Goal: Information Seeking & Learning: Understand process/instructions

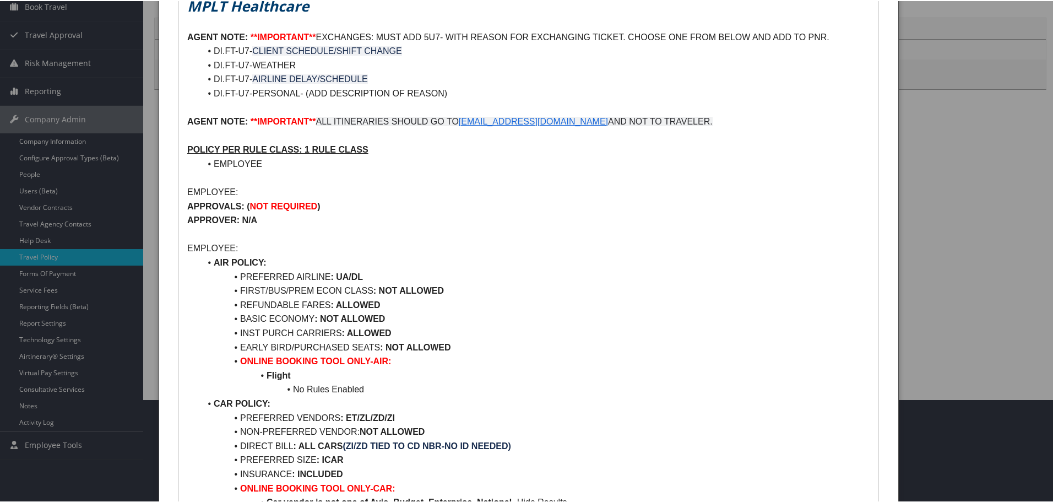
scroll to position [331, 0]
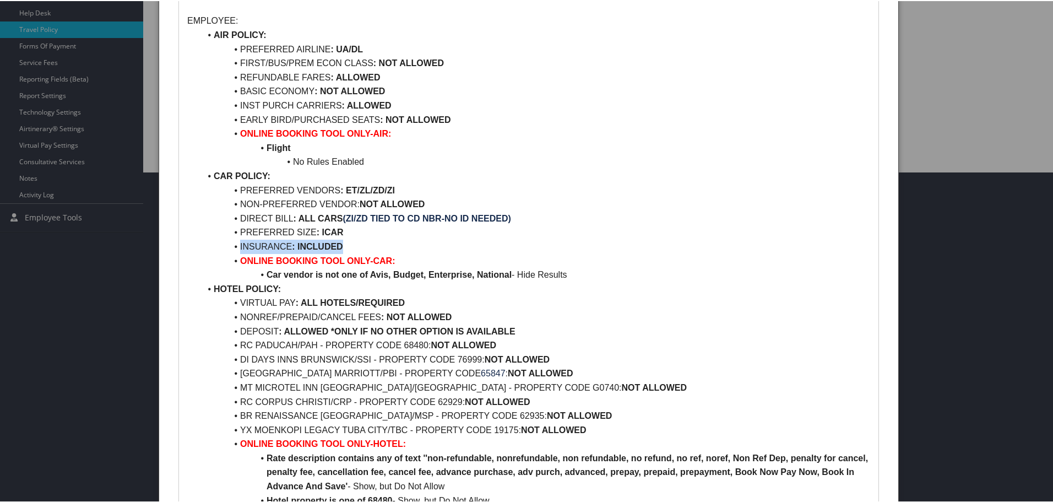
drag, startPoint x: 239, startPoint y: 246, endPoint x: 378, endPoint y: 247, distance: 138.8
click at [378, 247] on li "INSURANCE : INCLUDED" at bounding box center [536, 246] width 670 height 14
click at [304, 250] on strong "INCLUDED" at bounding box center [321, 245] width 46 height 9
drag, startPoint x: 241, startPoint y: 242, endPoint x: 343, endPoint y: 242, distance: 101.9
click at [343, 242] on li "INSURANCE : INCLUDED" at bounding box center [536, 246] width 670 height 14
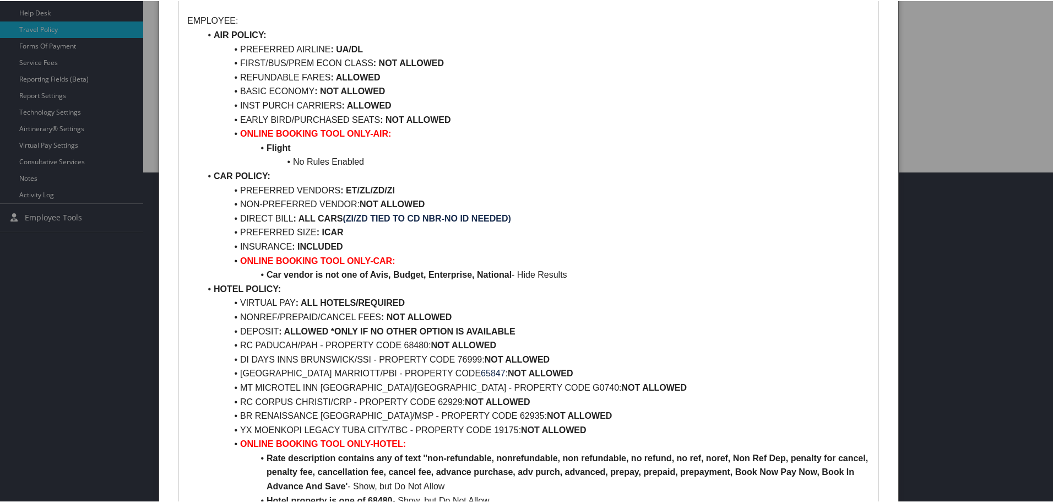
click at [289, 221] on li "DIRECT BILL : ALL CARS (ZI/ZD TIED TO CD NBR-NO ID NEEDED)" at bounding box center [536, 217] width 670 height 14
drag, startPoint x: 247, startPoint y: 227, endPoint x: 241, endPoint y: 228, distance: 6.2
click at [244, 225] on li "PREFERRED SIZE : ICAR" at bounding box center [536, 231] width 670 height 14
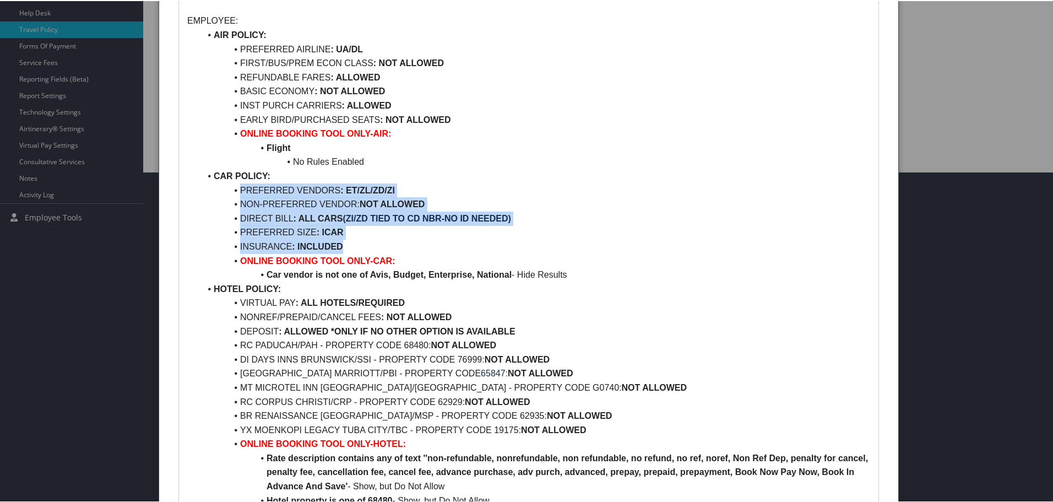
drag, startPoint x: 348, startPoint y: 245, endPoint x: 215, endPoint y: 187, distance: 145.3
click at [215, 187] on ul "AIR POLICY: PREFERRED AIRLINE : UA/DL FIRST/BUS/PREM ECON CLASS : NOT ALLOWED R…" at bounding box center [528, 316] width 683 height 578
